Goal: Task Accomplishment & Management: Manage account settings

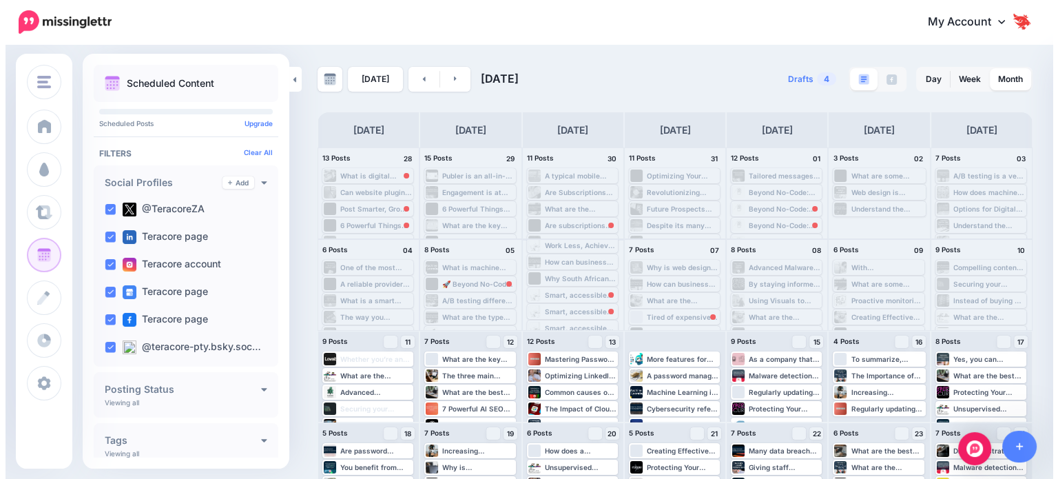
scroll to position [66, 0]
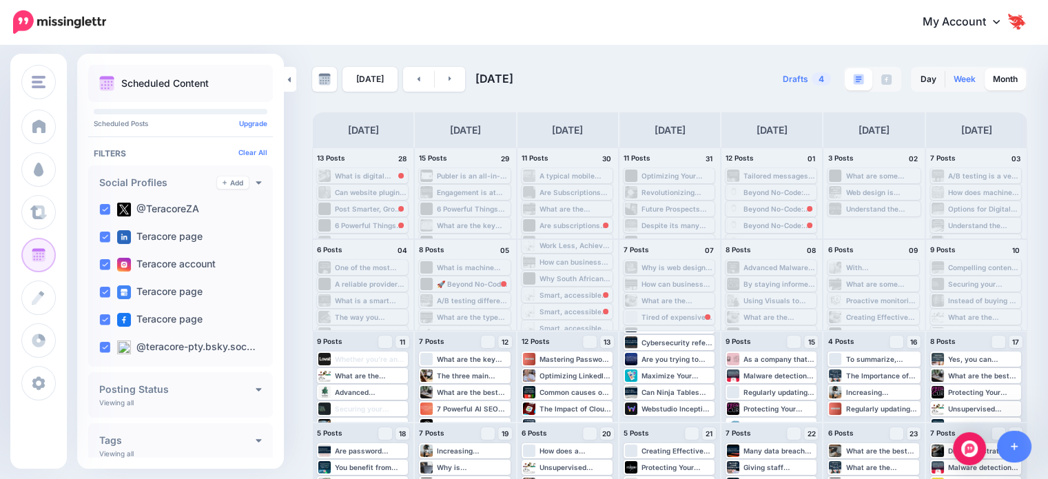
click at [968, 75] on link "Week" at bounding box center [964, 79] width 39 height 22
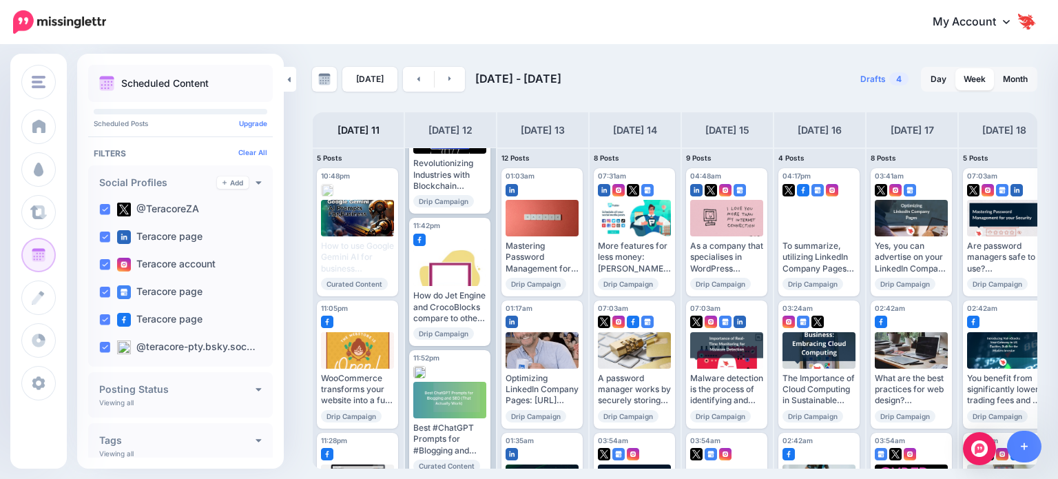
scroll to position [628, 0]
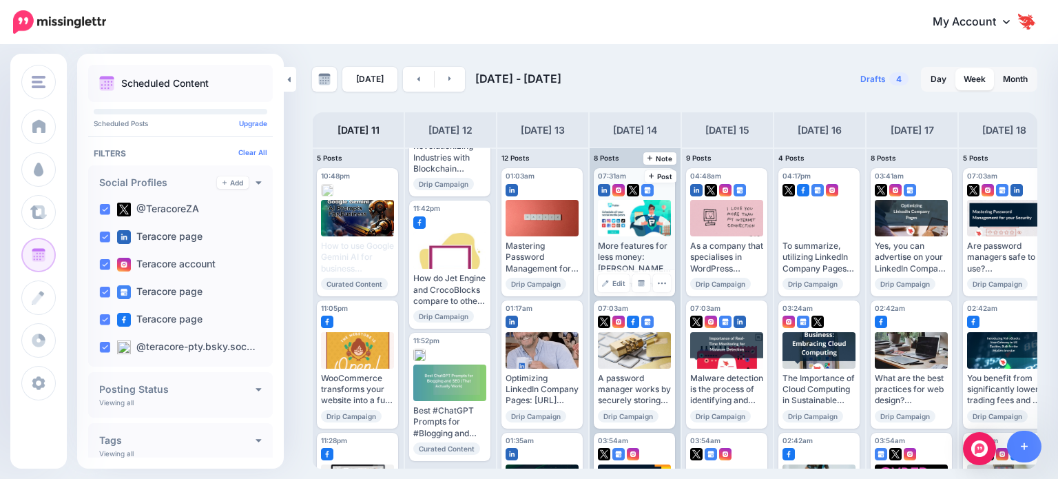
click at [606, 245] on div "More features for less money: Publer’s free plan is surprisingly robust, and th…" at bounding box center [634, 257] width 73 height 34
click at [609, 206] on div at bounding box center [635, 218] width 74 height 37
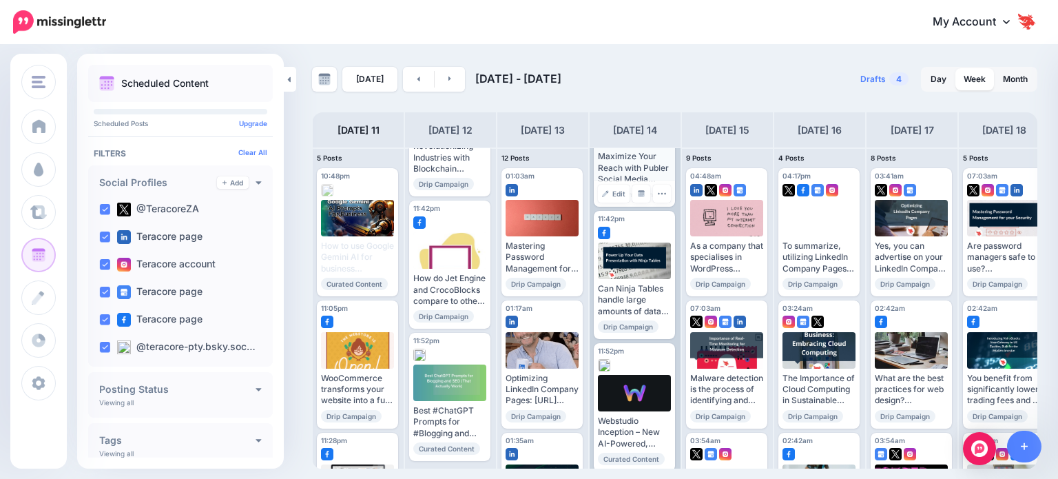
scroll to position [758, 0]
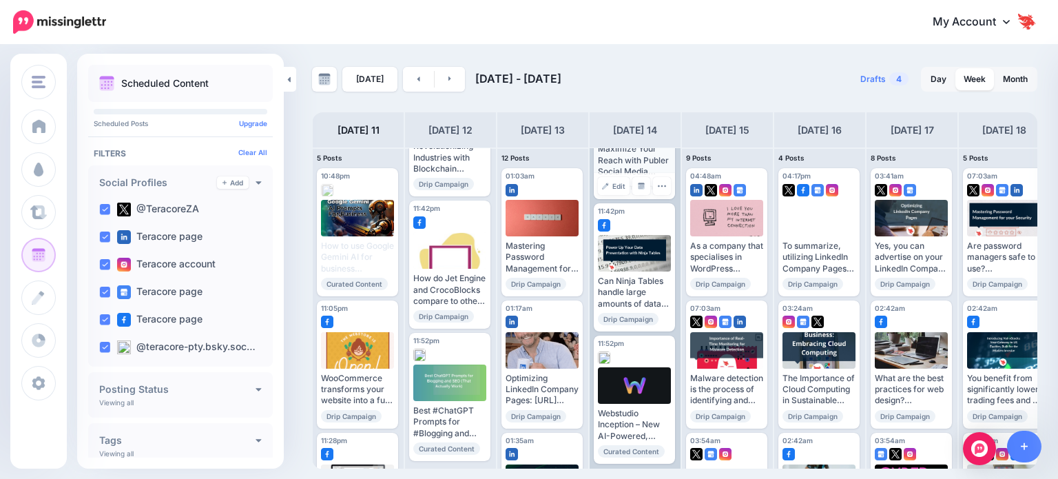
click at [620, 170] on div "Maximize Your Reach with Publer Social Media Marketing ▸ https://lttr.ai/AhfD4 …" at bounding box center [634, 160] width 73 height 34
click at [610, 187] on link "Edit" at bounding box center [614, 186] width 32 height 18
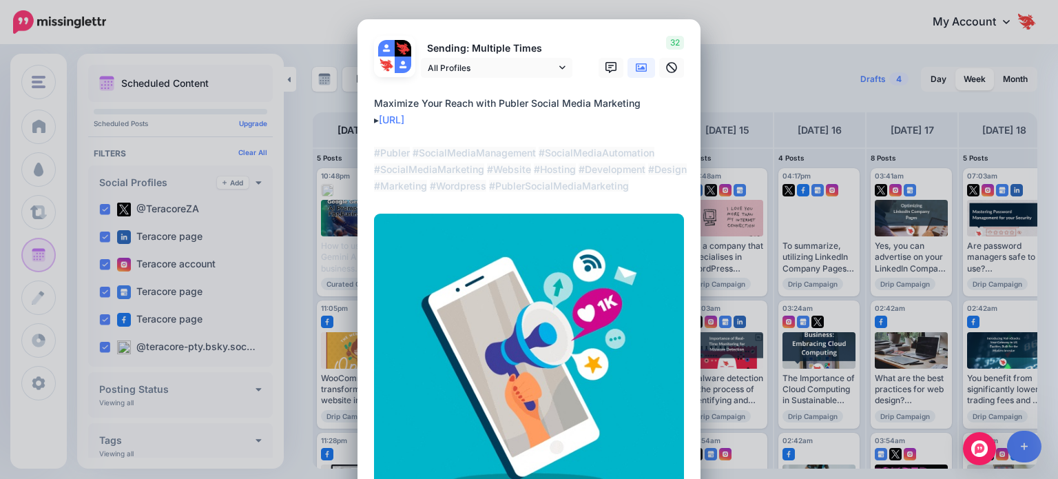
drag, startPoint x: 475, startPoint y: 121, endPoint x: 380, endPoint y: 112, distance: 94.7
click at [380, 112] on textarea "**********" at bounding box center [532, 144] width 317 height 99
click at [737, 54] on div "Edit Post Loading Sending: Multiple Times" at bounding box center [529, 239] width 1058 height 479
click at [53, 137] on div "Edit Post Loading Sending: Multiple Times" at bounding box center [529, 239] width 1058 height 479
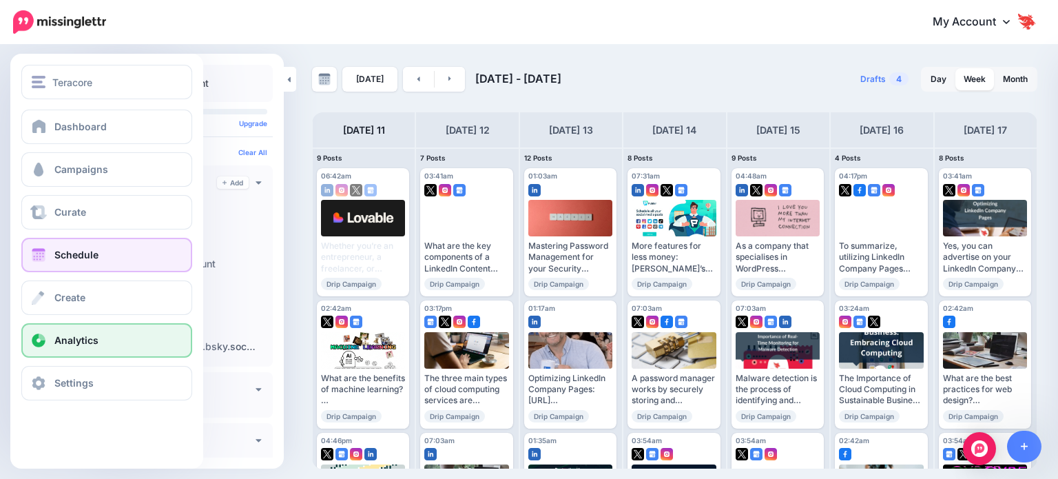
click at [70, 342] on span "Analytics" at bounding box center [76, 340] width 44 height 12
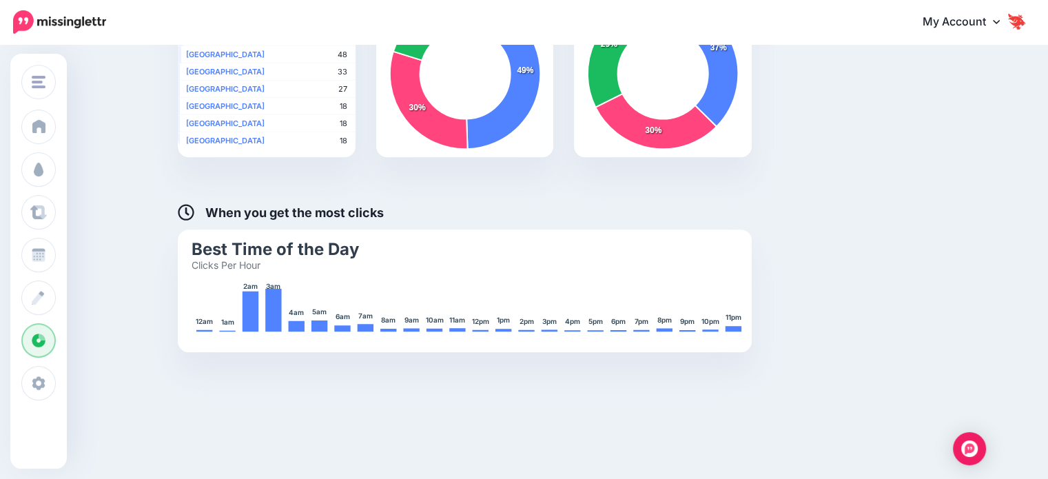
scroll to position [749, 0]
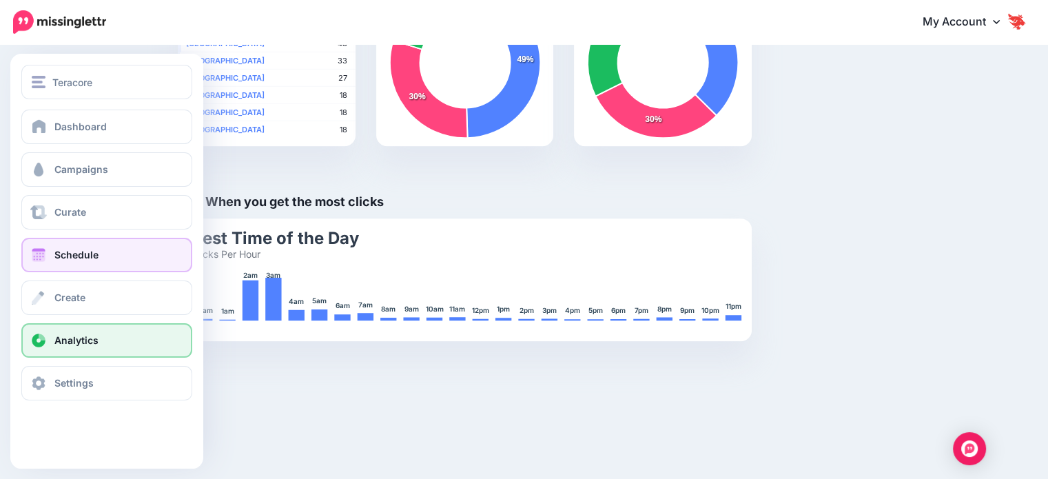
click at [87, 256] on span "Schedule" at bounding box center [76, 255] width 44 height 12
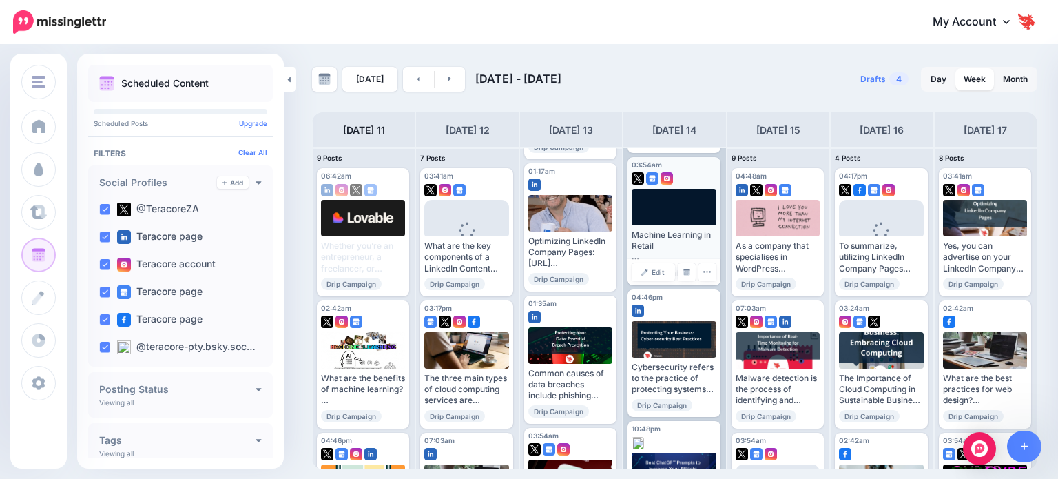
scroll to position [207, 0]
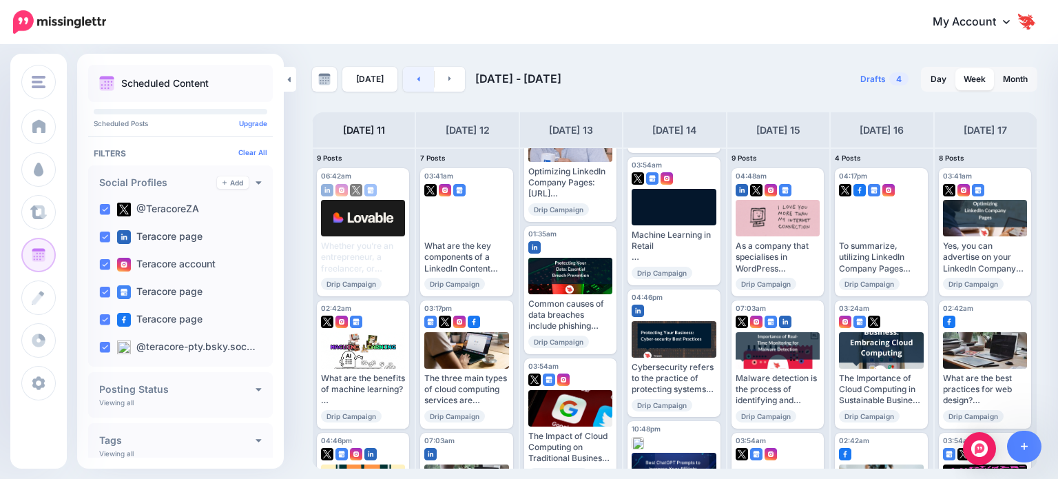
click at [403, 79] on link at bounding box center [418, 79] width 31 height 25
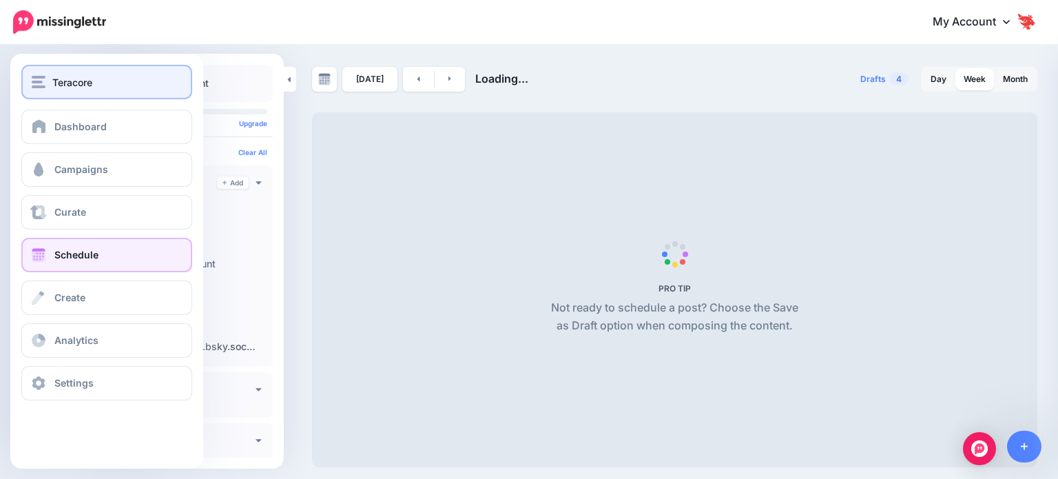
click at [52, 85] on span "Teracore" at bounding box center [72, 82] width 40 height 16
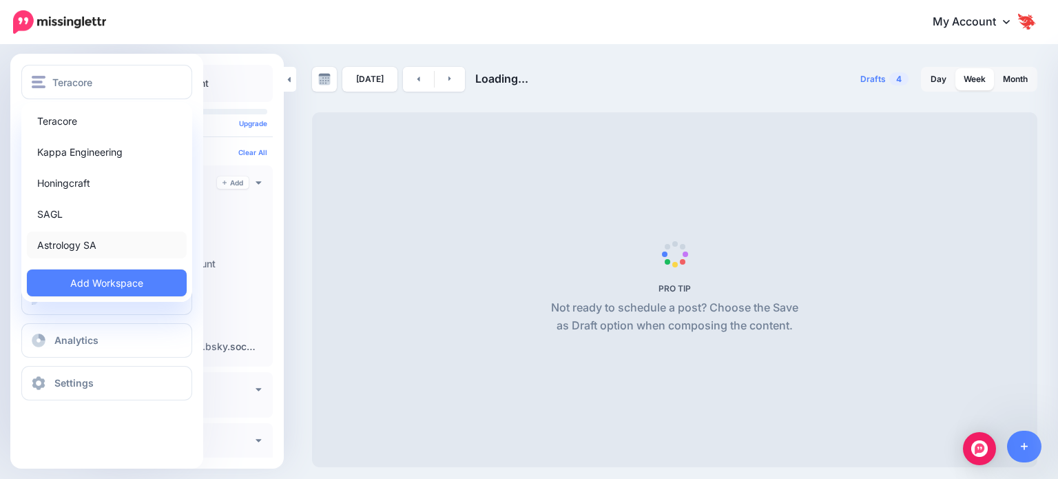
click at [72, 238] on link "Astrology SA" at bounding box center [107, 244] width 160 height 27
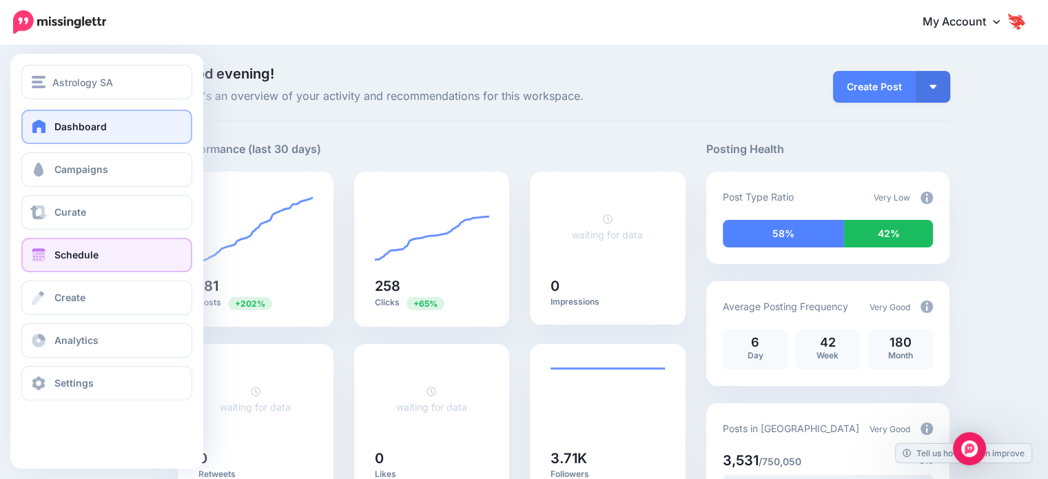
click at [38, 253] on span at bounding box center [39, 255] width 18 height 14
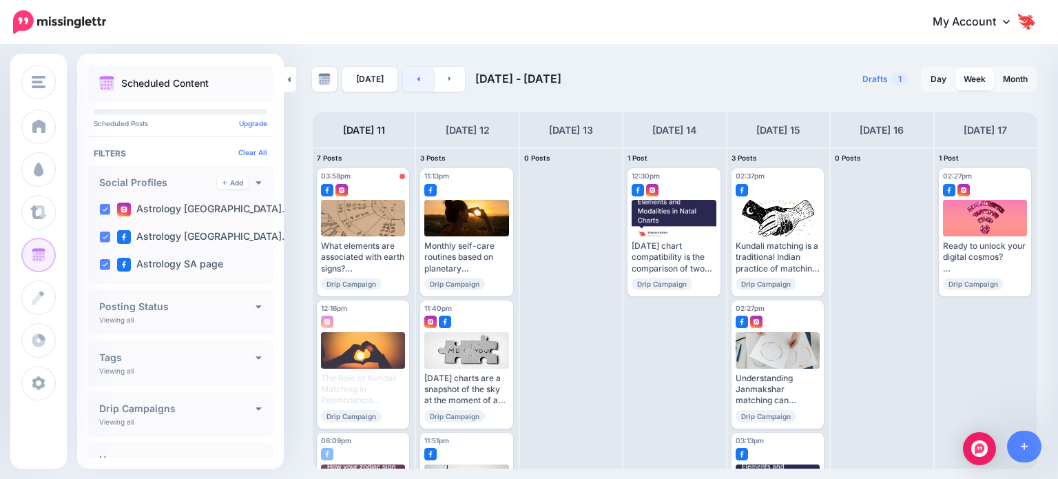
click at [412, 76] on link at bounding box center [418, 79] width 31 height 25
